Goal: Transaction & Acquisition: Download file/media

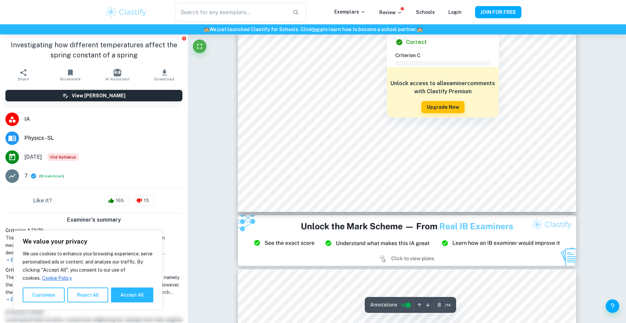
scroll to position [3754, 0]
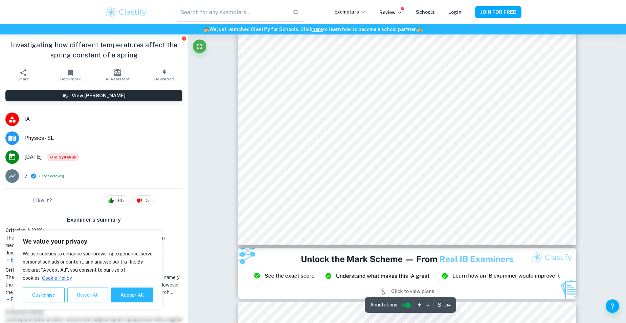
click at [85, 300] on button "Reject All" at bounding box center [87, 295] width 41 height 15
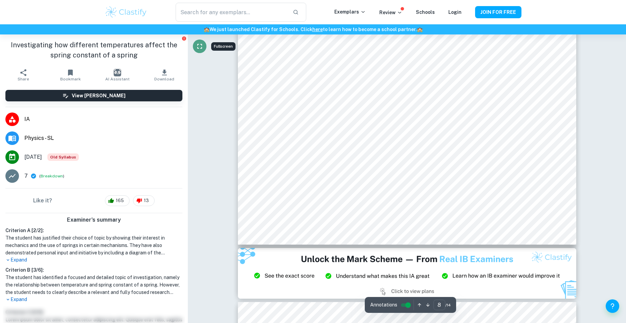
click at [203, 45] on icon "Fullscreen" at bounding box center [199, 46] width 8 height 8
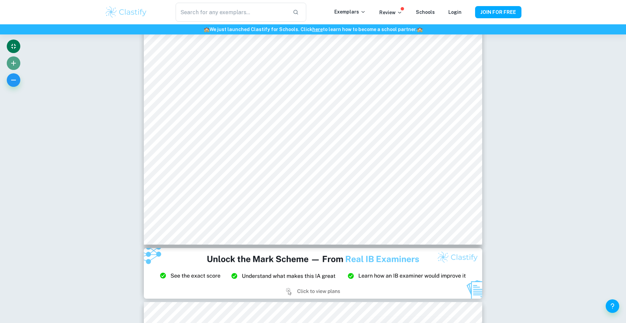
click at [11, 65] on icon "button" at bounding box center [13, 63] width 8 height 8
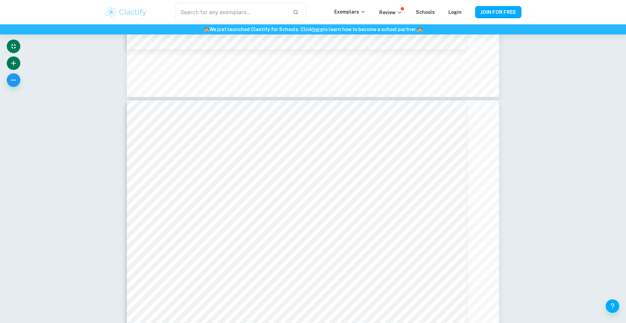
click at [11, 65] on icon "button" at bounding box center [13, 63] width 8 height 8
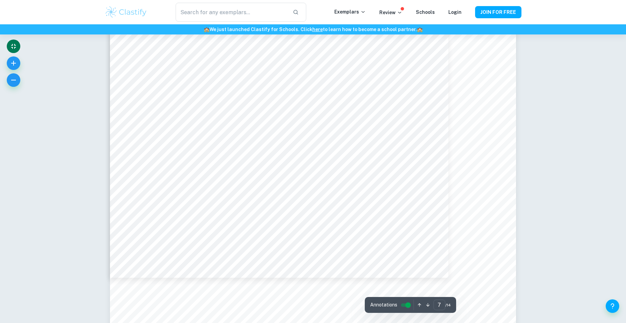
scroll to position [3889, 0]
click at [17, 77] on icon "button" at bounding box center [13, 80] width 8 height 8
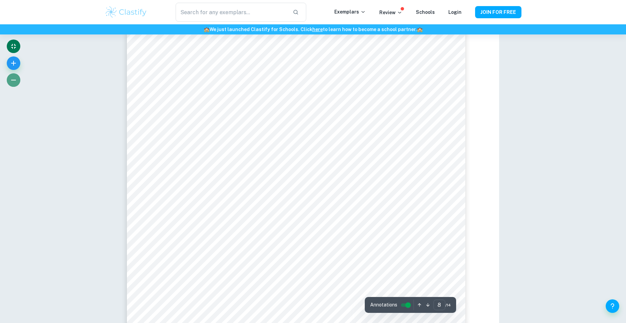
click at [17, 77] on icon "button" at bounding box center [13, 80] width 8 height 8
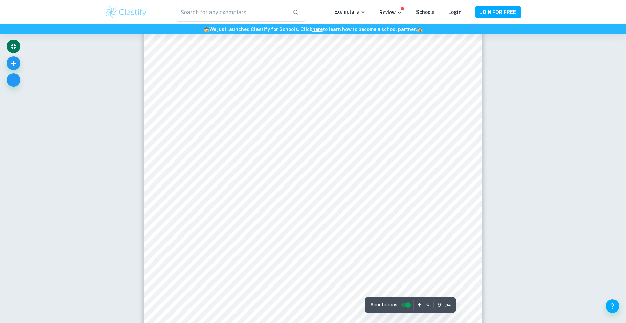
scroll to position [4092, 0]
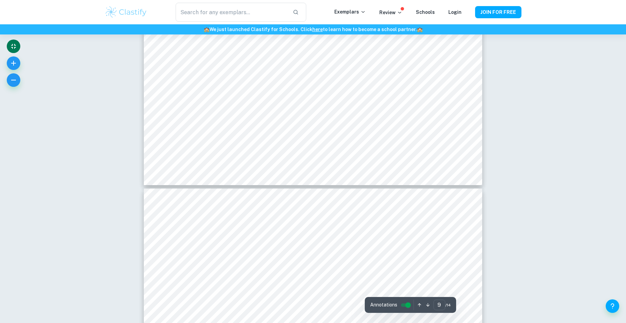
type input "10"
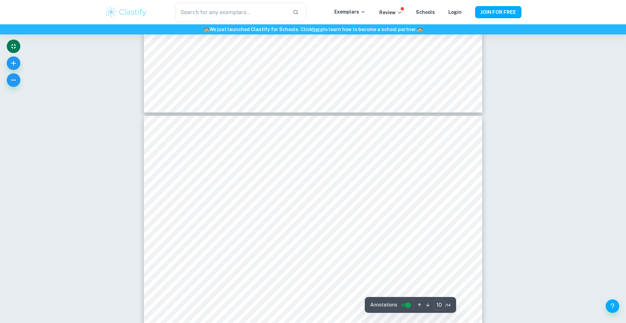
scroll to position [4430, 0]
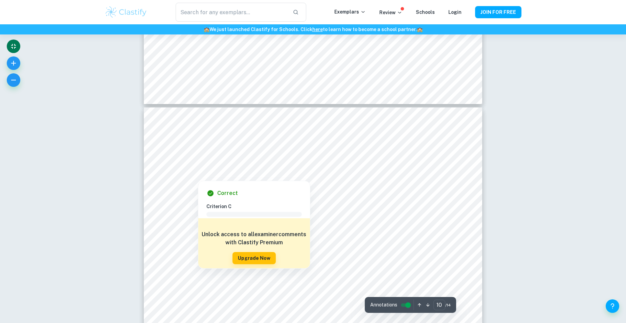
click at [272, 154] on div at bounding box center [333, 155] width 184 height 12
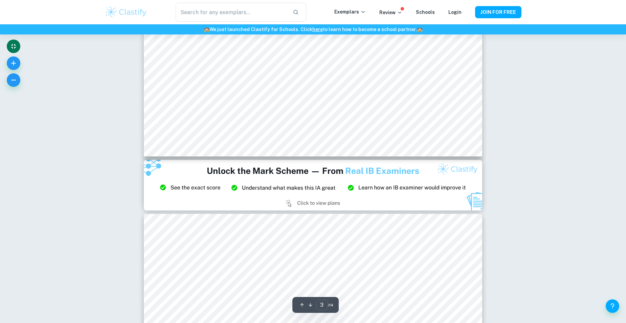
scroll to position [1083, 0]
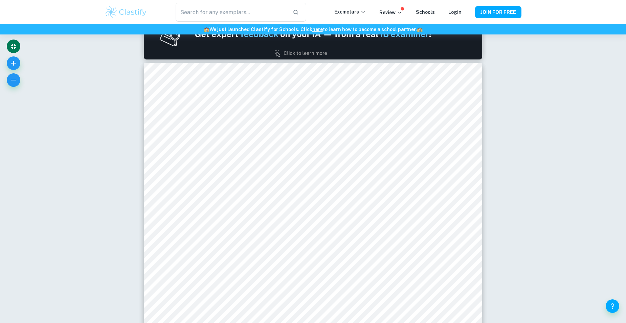
type input "1"
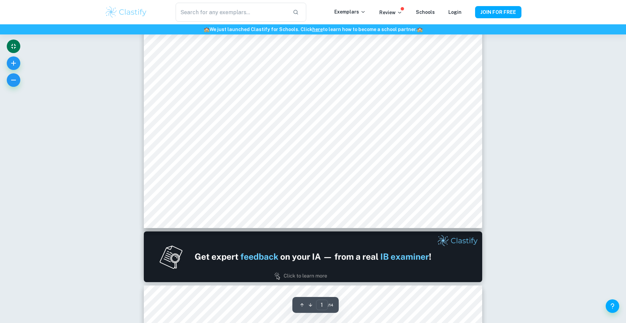
scroll to position [168, 0]
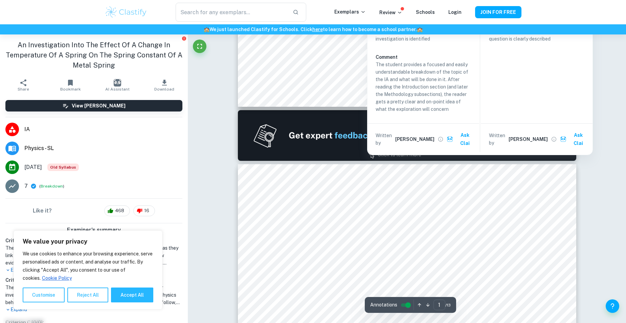
type input "2"
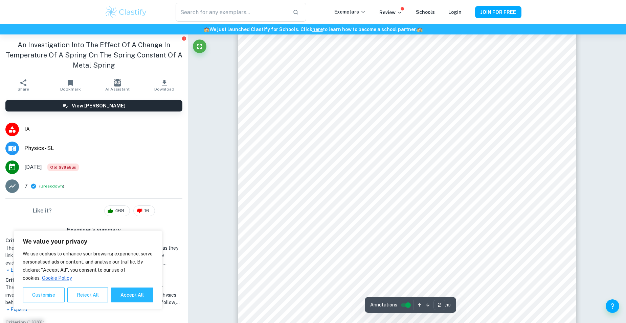
scroll to position [609, 0]
click at [91, 296] on button "Reject All" at bounding box center [87, 295] width 41 height 15
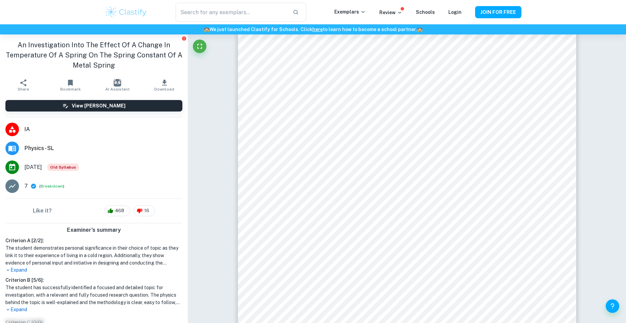
click at [154, 82] on button "Download" at bounding box center [164, 85] width 47 height 19
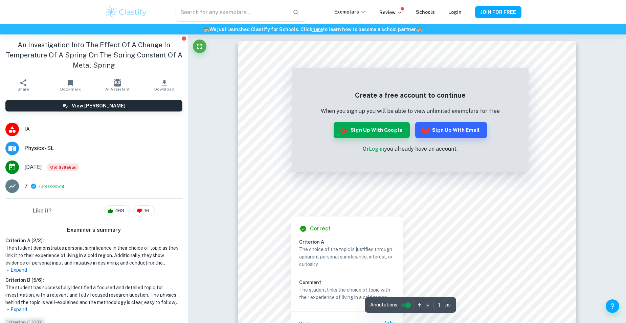
click at [518, 200] on div at bounding box center [403, 199] width 253 height 16
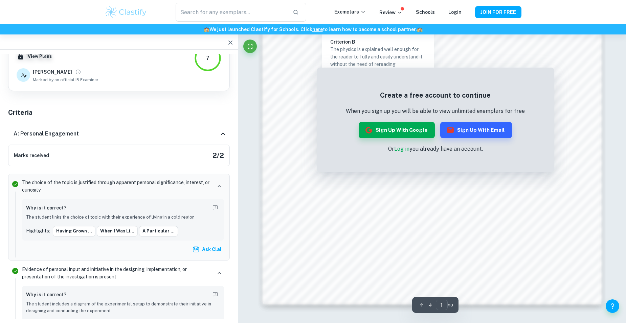
scroll to position [576, 0]
